Goal: Task Accomplishment & Management: Manage account settings

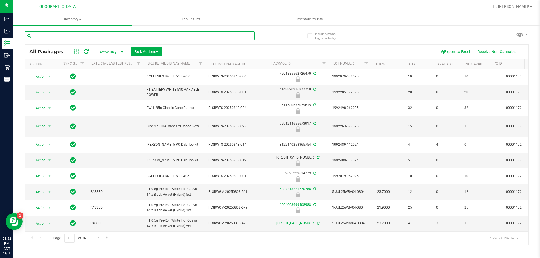
click at [108, 38] on input "text" at bounding box center [140, 35] width 230 height 8
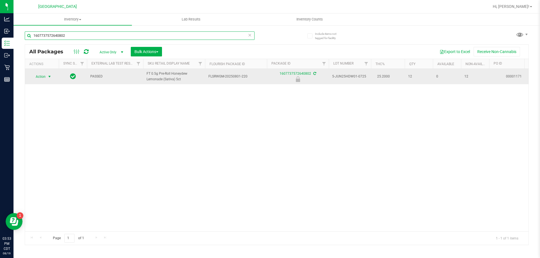
type input "1607737572640802"
click at [34, 76] on span "Action" at bounding box center [38, 77] width 15 height 8
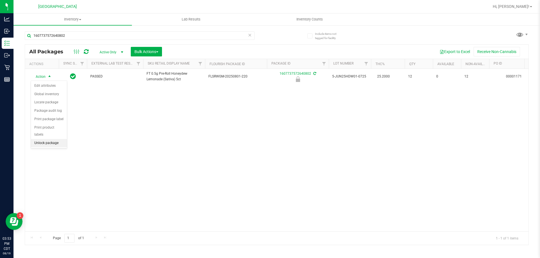
click at [46, 139] on li "Unlock package" at bounding box center [49, 143] width 36 height 8
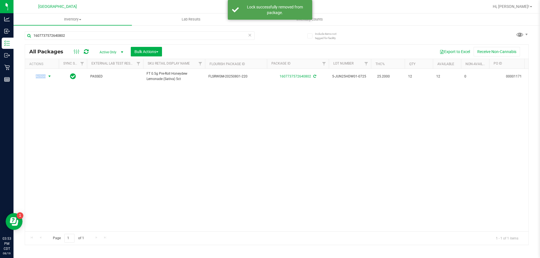
click at [44, 76] on span "Action" at bounding box center [38, 77] width 15 height 8
click at [56, 147] on li "Print package label" at bounding box center [53, 144] width 44 height 8
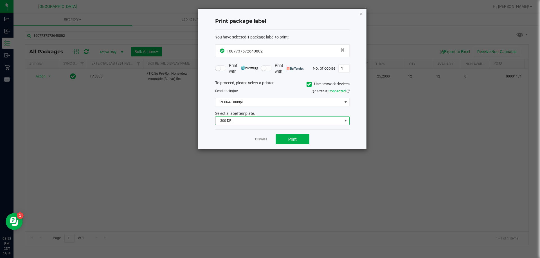
click at [284, 120] on span "300 DPI" at bounding box center [278, 121] width 127 height 8
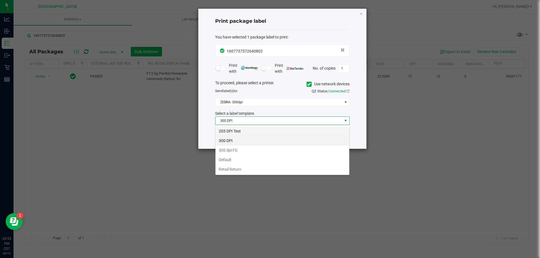
scroll to position [8, 134]
click at [273, 132] on li "203 DPI Test" at bounding box center [282, 131] width 134 height 10
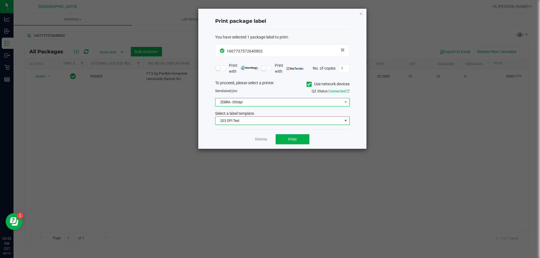
click at [270, 105] on span "ZEBRA- 300dpi" at bounding box center [278, 102] width 127 height 8
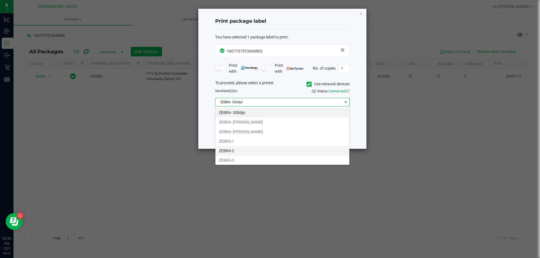
click at [256, 151] on li "ZEBRA-2" at bounding box center [282, 151] width 134 height 10
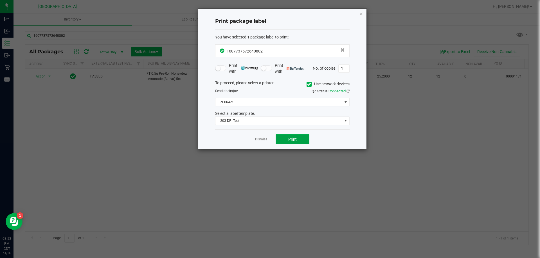
click at [282, 139] on button "Print" at bounding box center [292, 139] width 34 height 10
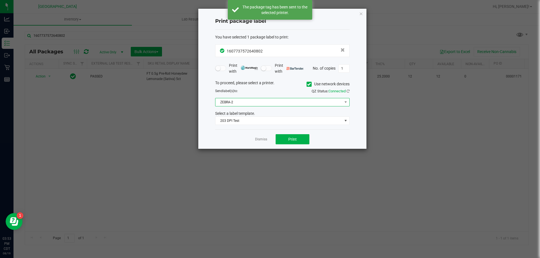
click at [266, 102] on span "ZEBRA-2" at bounding box center [278, 102] width 127 height 8
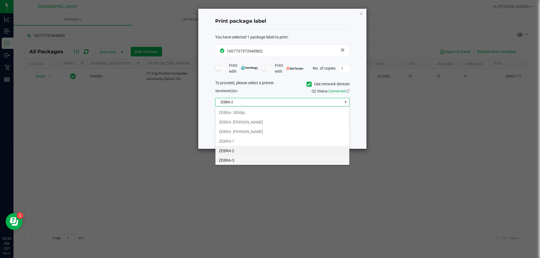
click at [239, 162] on li "ZEBRA-3" at bounding box center [282, 161] width 134 height 10
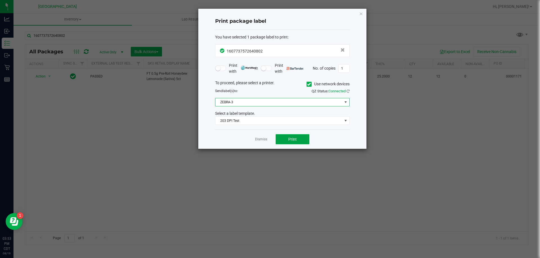
click at [300, 141] on button "Print" at bounding box center [292, 139] width 34 height 10
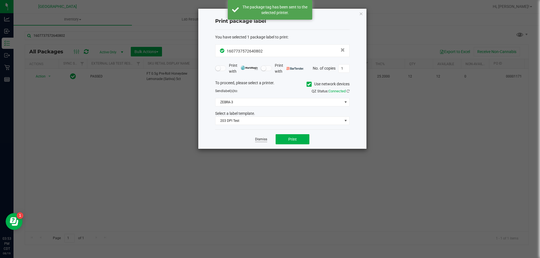
click at [264, 140] on link "Dismiss" at bounding box center [261, 139] width 12 height 5
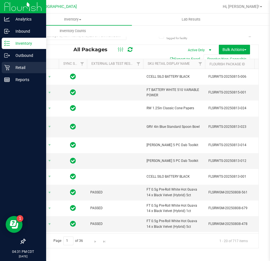
click at [13, 64] on p "Retail" at bounding box center [27, 67] width 34 height 7
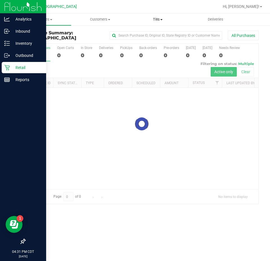
click at [164, 17] on span "Tills" at bounding box center [157, 19] width 57 height 5
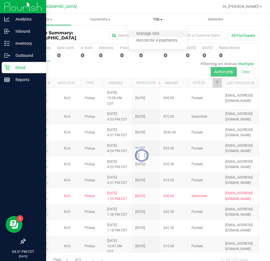
click at [154, 31] on li "Manage tills" at bounding box center [158, 34] width 58 height 7
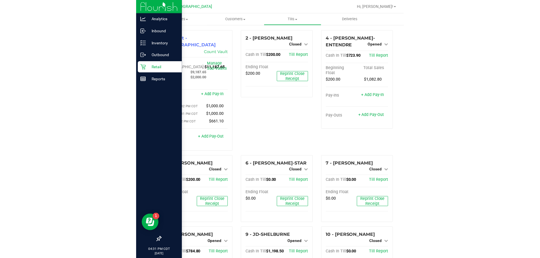
scroll to position [141, 0]
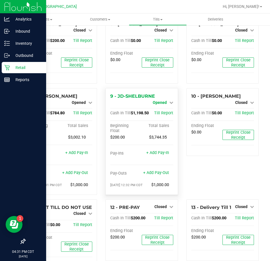
click at [164, 100] on link "Opened" at bounding box center [163, 102] width 21 height 4
click at [160, 105] on link "Close Till" at bounding box center [160, 107] width 15 height 4
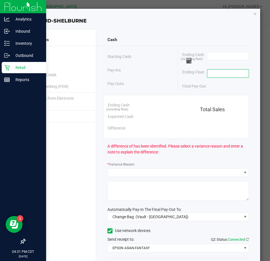
click at [207, 72] on input at bounding box center [227, 73] width 41 height 8
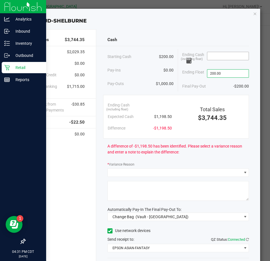
type input "$200.00"
click at [216, 54] on input at bounding box center [227, 56] width 41 height 8
click at [211, 55] on input at bounding box center [227, 56] width 41 height 8
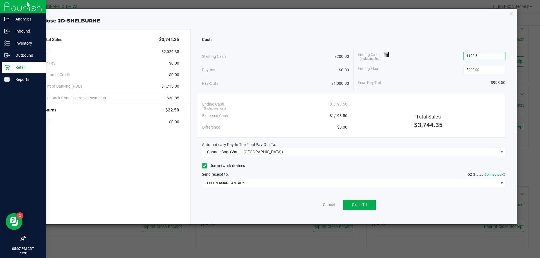
scroll to position [114, 0]
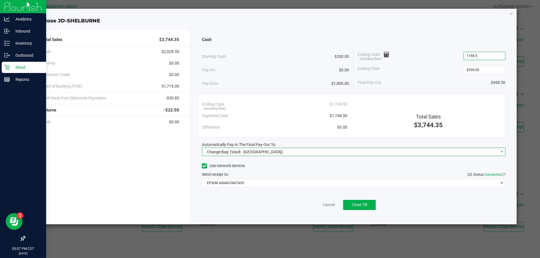
type input "$1,198.50"
click at [270, 150] on span "Change Bag (Vault - Panama City)" at bounding box center [350, 152] width 296 height 8
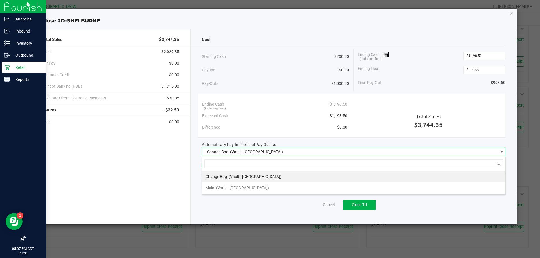
scroll to position [8, 303]
click at [270, 192] on li "Main (Vault - Panama City)" at bounding box center [353, 187] width 303 height 11
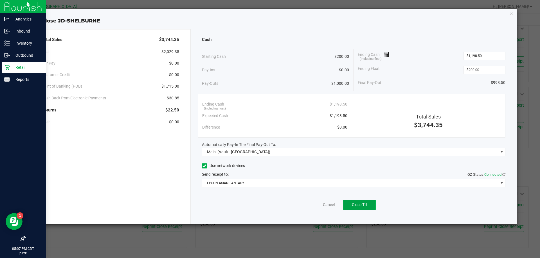
click at [270, 204] on span "Close Till" at bounding box center [359, 205] width 15 height 4
click at [270, 205] on link "Dismiss" at bounding box center [315, 205] width 13 height 6
